Goal: Transaction & Acquisition: Book appointment/travel/reservation

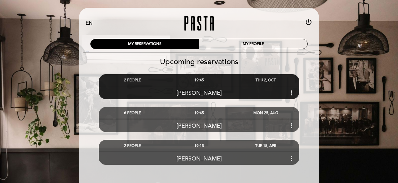
click at [289, 93] on icon "more_vert" at bounding box center [291, 92] width 7 height 7
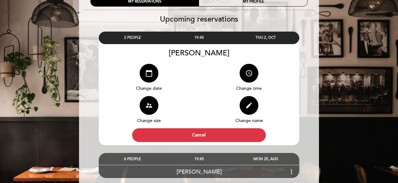
scroll to position [62, 0]
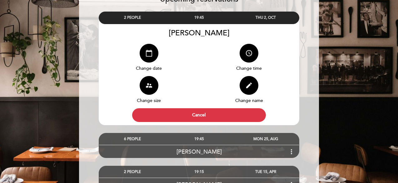
click at [147, 54] on icon "calendar_today" at bounding box center [148, 52] width 7 height 7
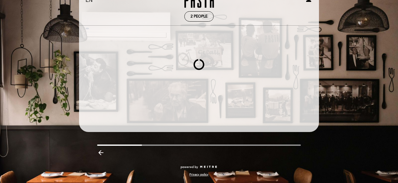
scroll to position [48, 0]
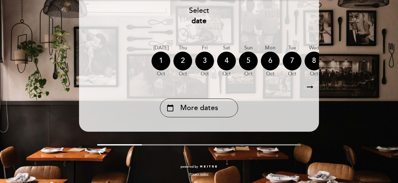
click at [309, 85] on icon "arrow_right_alt" at bounding box center [309, 86] width 9 height 13
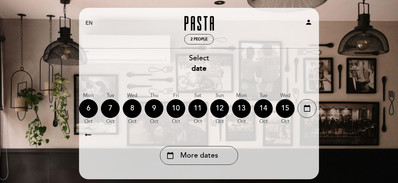
scroll to position [0, 182]
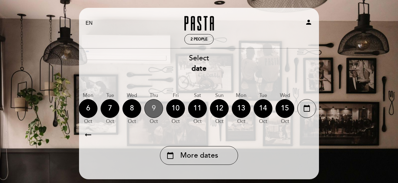
click at [156, 111] on div "9" at bounding box center [153, 108] width 19 height 19
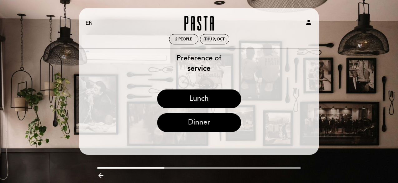
click at [201, 119] on button "Dinner" at bounding box center [199, 122] width 84 height 19
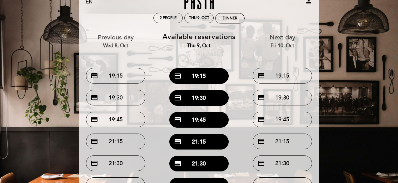
scroll to position [31, 0]
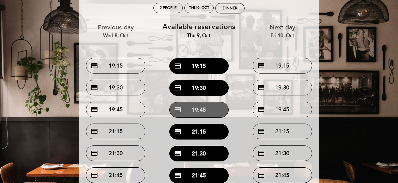
click at [217, 112] on button "credit_card 19:45" at bounding box center [198, 110] width 59 height 16
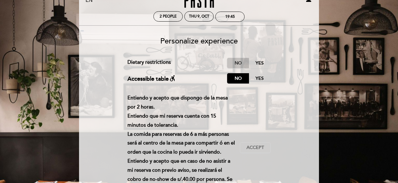
click at [239, 63] on label "No" at bounding box center [238, 63] width 22 height 10
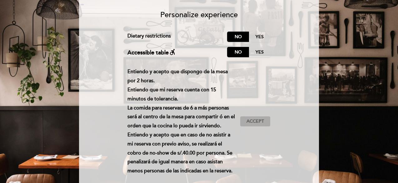
scroll to position [85, 0]
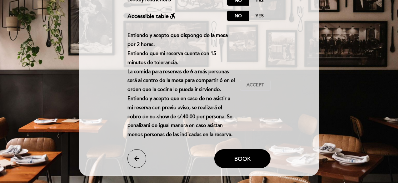
click at [258, 78] on div "Entiendo y acepto que dispongo de la mesa por 2 horas. Entiendo que mi reserva …" at bounding box center [198, 85] width 143 height 108
click at [258, 83] on span "Accept" at bounding box center [254, 85] width 17 height 7
click at [251, 165] on button "Book" at bounding box center [242, 158] width 56 height 19
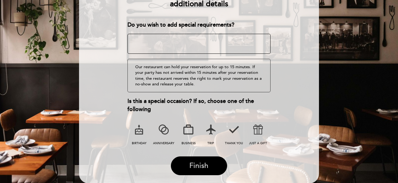
click at [215, 164] on button "Finish" at bounding box center [199, 165] width 56 height 19
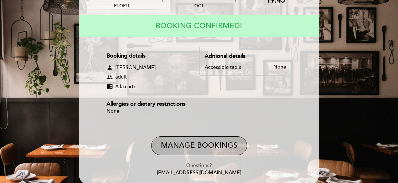
scroll to position [65, 0]
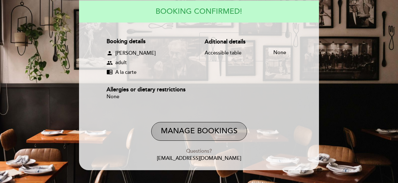
click at [229, 135] on button "Manage Bookings" at bounding box center [199, 131] width 96 height 19
